Goal: Use online tool/utility: Utilize a website feature to perform a specific function

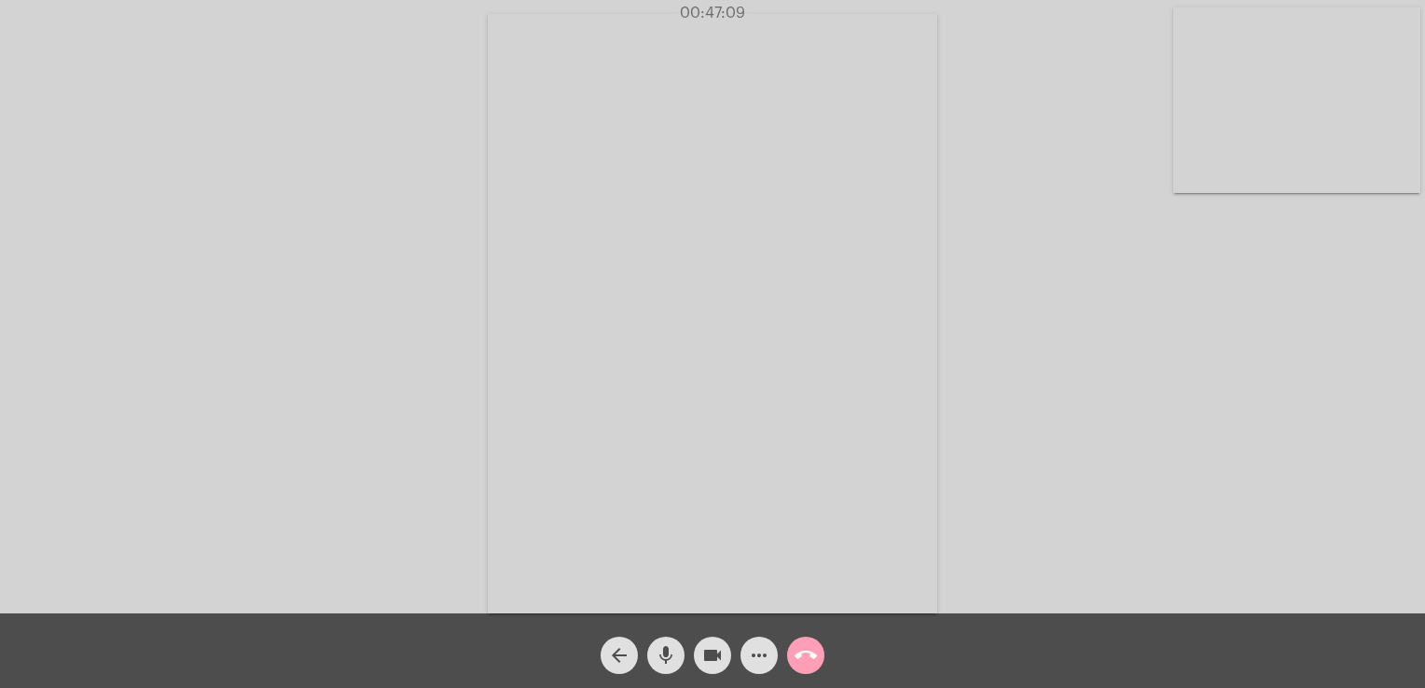
click at [802, 654] on mat-icon "call_end" at bounding box center [806, 656] width 22 height 22
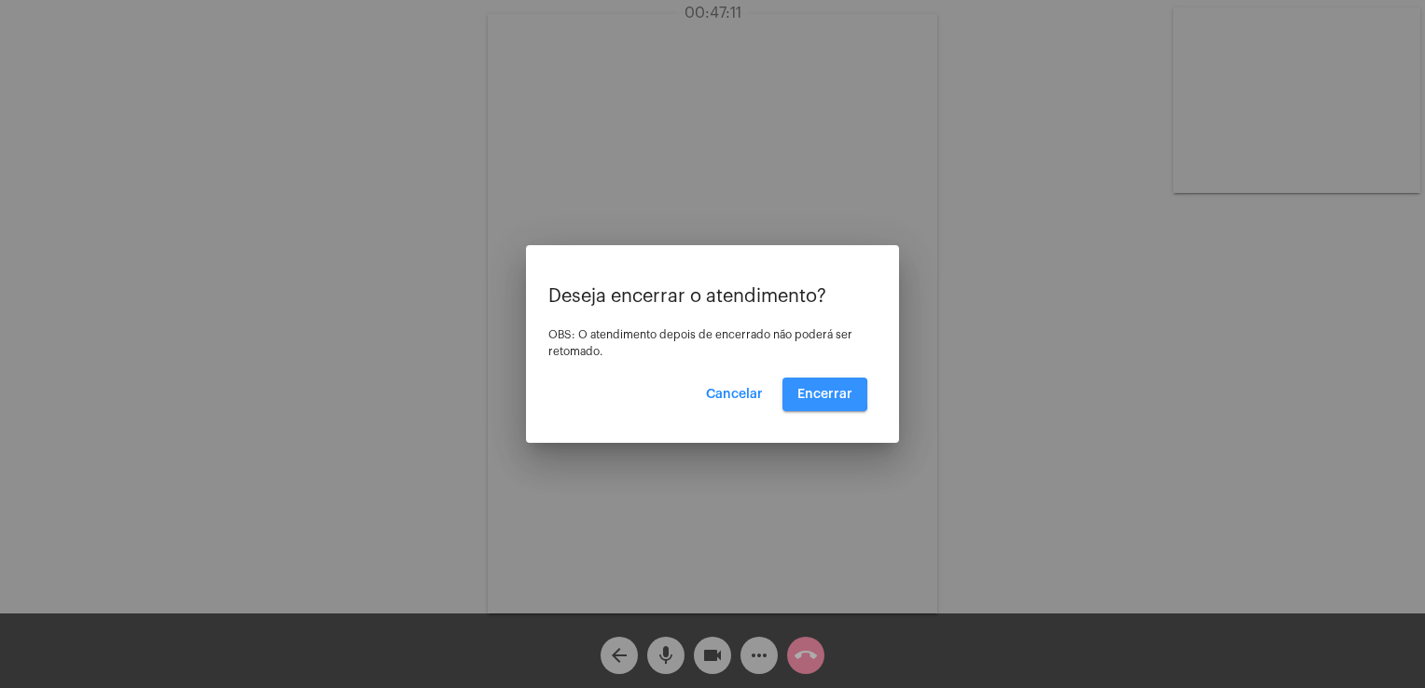
click at [819, 395] on span "Encerrar" at bounding box center [825, 394] width 55 height 13
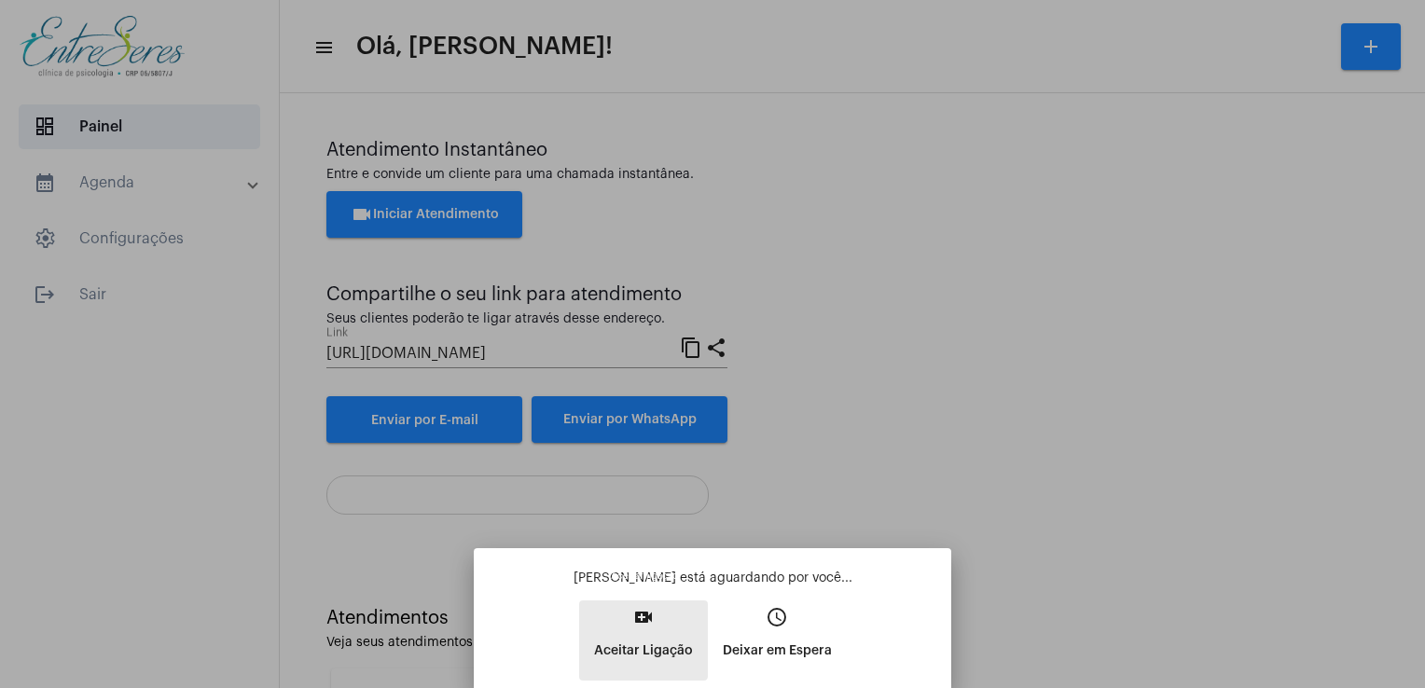
click at [638, 624] on mat-icon "video_call" at bounding box center [643, 617] width 22 height 22
